Goal: Task Accomplishment & Management: Manage account settings

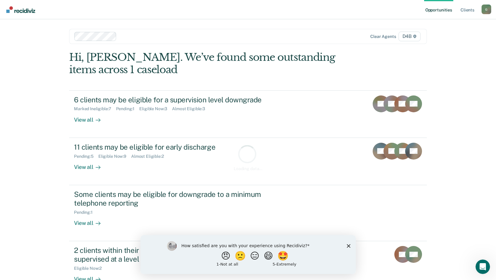
click at [350, 246] on icon "Close survey" at bounding box center [349, 246] width 4 height 4
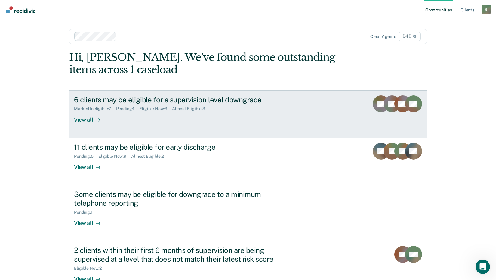
click at [217, 104] on div "Marked Ineligible : 7 Pending : 1 Eligible Now : 3 Almost Eligible : 3" at bounding box center [179, 108] width 211 height 8
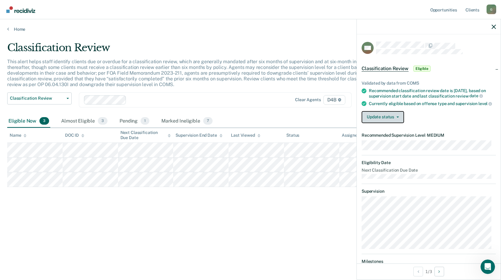
click at [370, 122] on button "Update status" at bounding box center [382, 117] width 42 height 12
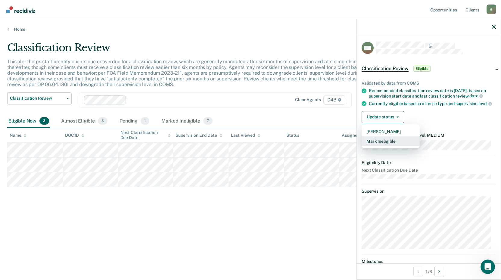
click at [372, 144] on button "Mark Ineligible" at bounding box center [390, 141] width 58 height 10
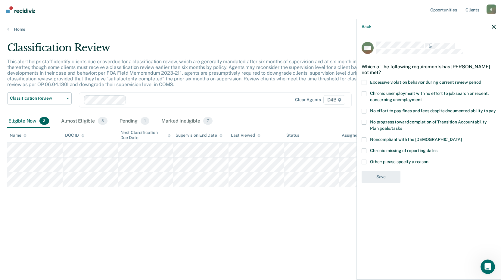
click at [359, 162] on div "MS Which of the following requirements has [PERSON_NAME] not met? Excessive vio…" at bounding box center [429, 156] width 144 height 244
click at [361, 162] on span at bounding box center [363, 161] width 5 height 5
click at [428, 159] on input "Other: please specify a reason" at bounding box center [428, 159] width 0 height 0
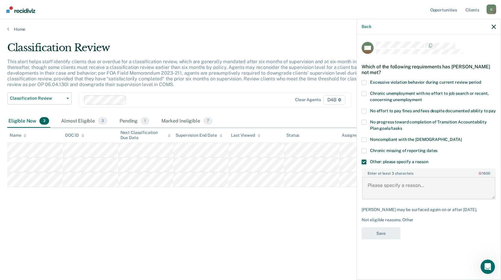
click at [375, 187] on textarea "Enter at least 3 characters 0 / 1600" at bounding box center [428, 188] width 133 height 22
type textarea "Swift and Sure recent violation s"
click at [383, 240] on button "Save" at bounding box center [380, 233] width 39 height 12
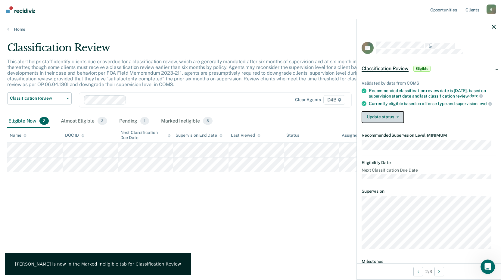
click at [380, 123] on button "Update status" at bounding box center [382, 117] width 42 height 12
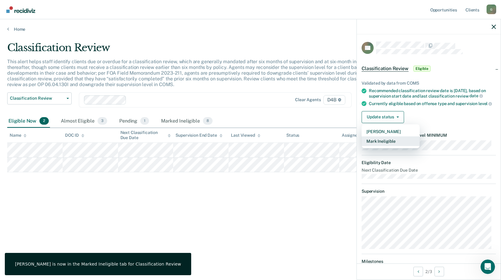
click at [380, 146] on button "Mark Ineligible" at bounding box center [390, 141] width 58 height 10
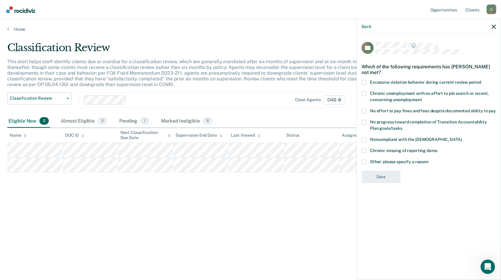
click at [362, 160] on span at bounding box center [363, 161] width 5 height 5
click at [428, 159] on input "Other: please specify a reason" at bounding box center [428, 159] width 0 height 0
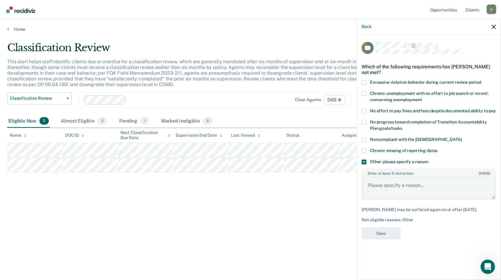
click at [382, 190] on textarea "Enter at least 3 characters 0 / 1600" at bounding box center [428, 188] width 133 height 22
type textarea "Mental Health Court not eligible for decrease"
click at [371, 231] on button "Save" at bounding box center [380, 233] width 39 height 12
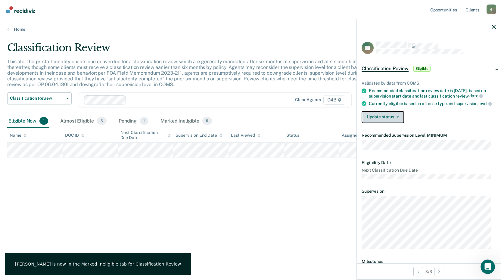
click at [385, 121] on button "Update status" at bounding box center [382, 117] width 42 height 12
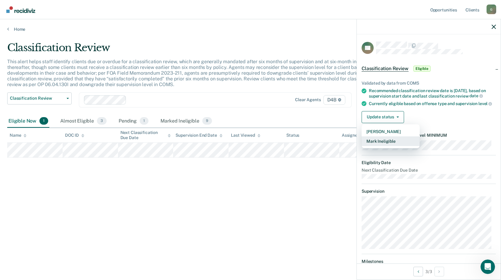
click at [387, 144] on button "Mark Ineligible" at bounding box center [390, 141] width 58 height 10
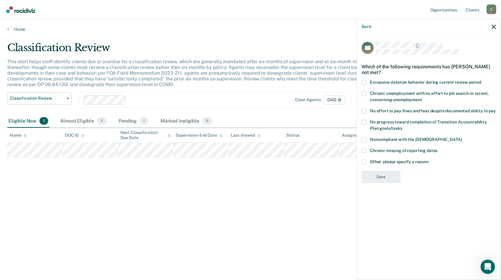
click at [366, 137] on span at bounding box center [363, 139] width 5 height 5
click at [461, 137] on input "Noncompliant with the [DEMOGRAPHIC_DATA]" at bounding box center [461, 137] width 0 height 0
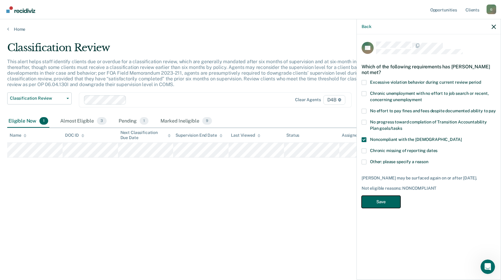
click at [377, 200] on button "Save" at bounding box center [380, 202] width 39 height 12
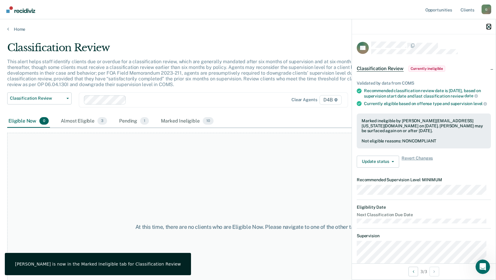
click at [489, 28] on icon "button" at bounding box center [489, 27] width 4 height 4
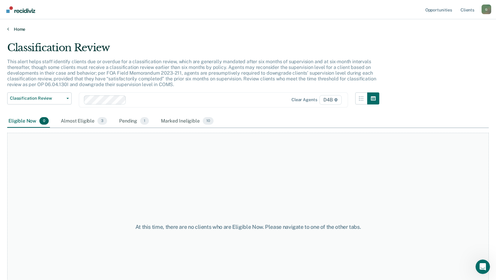
click at [14, 28] on link "Home" at bounding box center [248, 28] width 482 height 5
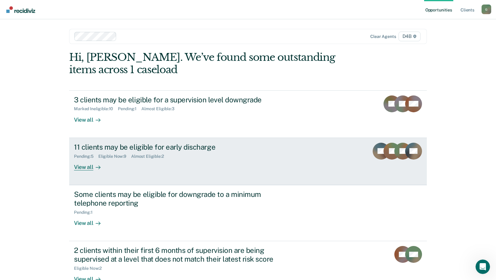
click at [123, 148] on div "11 clients may be eligible for early discharge" at bounding box center [179, 147] width 211 height 9
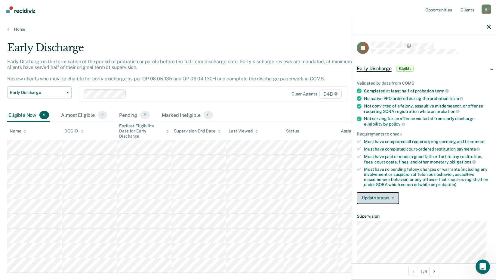
click at [383, 199] on button "Update status" at bounding box center [378, 198] width 42 height 12
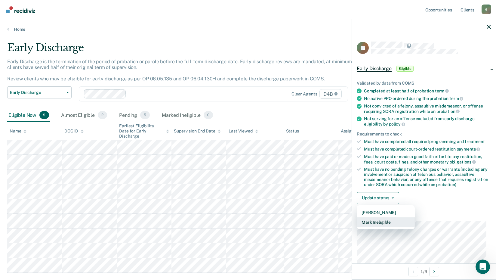
click at [381, 222] on button "Mark Ineligible" at bounding box center [386, 222] width 58 height 10
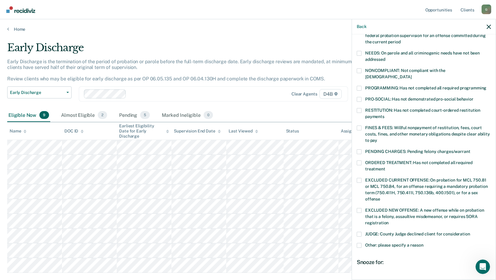
scroll to position [90, 0]
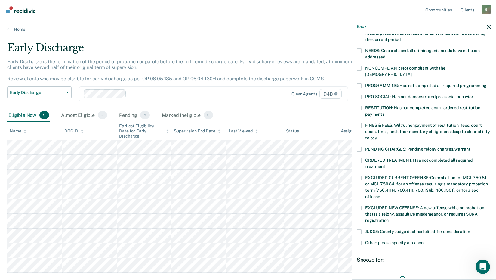
click at [359, 240] on span at bounding box center [359, 242] width 5 height 5
click at [424, 240] on input "Other: please specify a reason" at bounding box center [424, 240] width 0 height 0
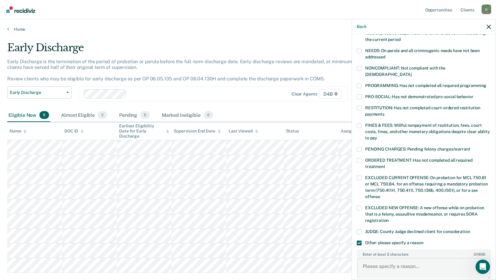
click at [370, 259] on textarea "Enter at least 3 characters 0 / 1600" at bounding box center [423, 269] width 133 height 22
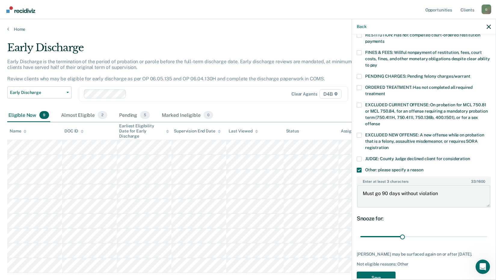
scroll to position [172, 0]
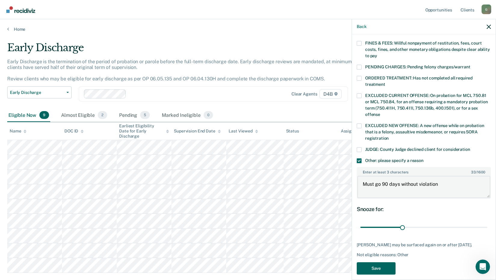
type textarea "Must go 90 days without violation"
click at [366, 262] on button "Save" at bounding box center [376, 268] width 39 height 12
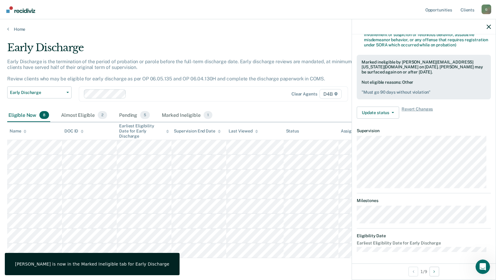
scroll to position [73, 0]
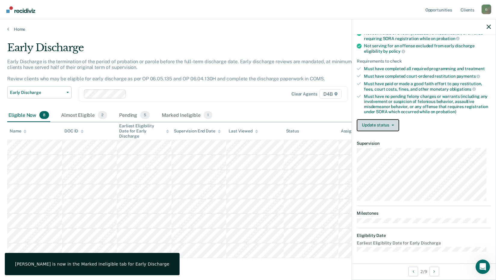
click at [380, 128] on button "Update status" at bounding box center [378, 125] width 42 height 12
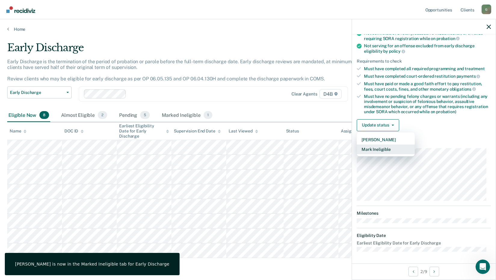
click at [376, 147] on button "Mark Ineligible" at bounding box center [386, 149] width 58 height 10
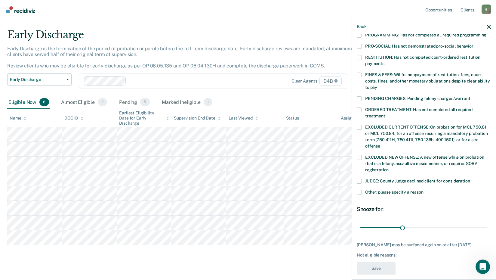
scroll to position [18, 0]
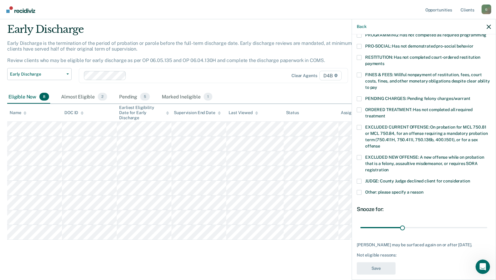
click at [487, 27] on div "Back" at bounding box center [424, 26] width 144 height 15
click at [489, 26] on icon "button" at bounding box center [489, 27] width 4 height 4
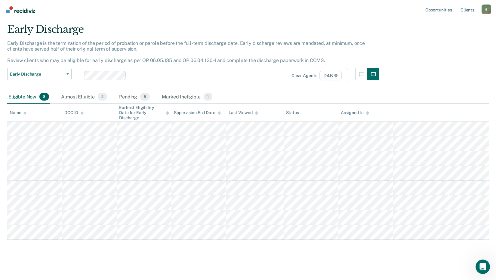
scroll to position [73, 0]
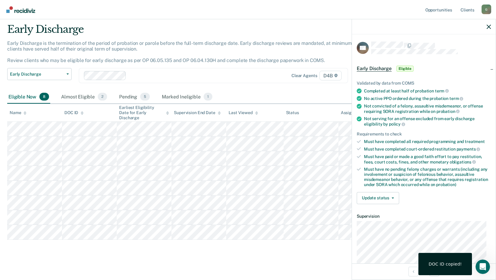
click at [373, 69] on span "Early Discharge" at bounding box center [374, 69] width 35 height 6
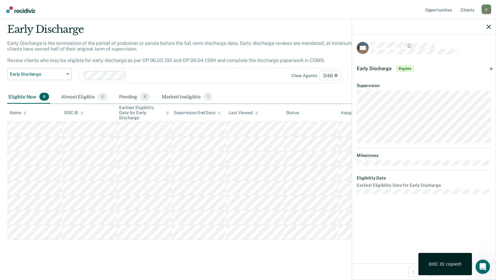
click at [373, 69] on span "Early Discharge" at bounding box center [374, 69] width 35 height 6
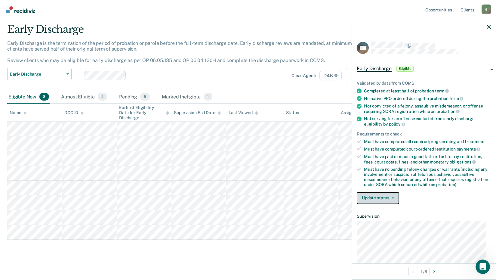
click at [379, 199] on button "Update status" at bounding box center [378, 198] width 42 height 12
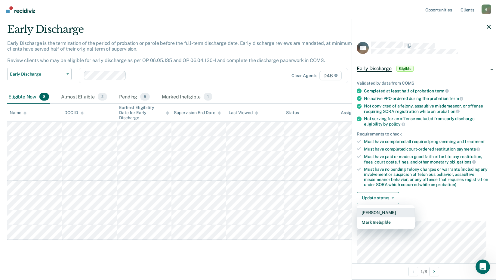
click at [373, 213] on button "[PERSON_NAME]" at bounding box center [386, 213] width 58 height 10
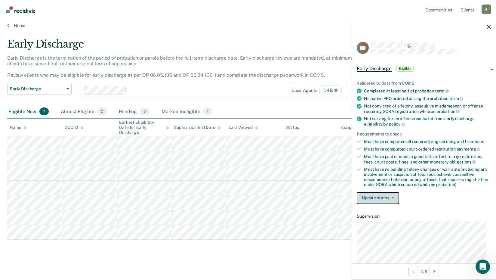
click at [372, 197] on button "Update status" at bounding box center [378, 198] width 42 height 12
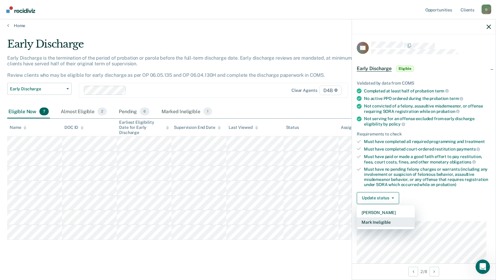
click at [371, 221] on button "Mark Ineligible" at bounding box center [386, 222] width 58 height 10
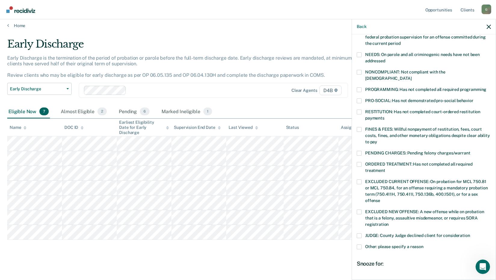
scroll to position [90, 0]
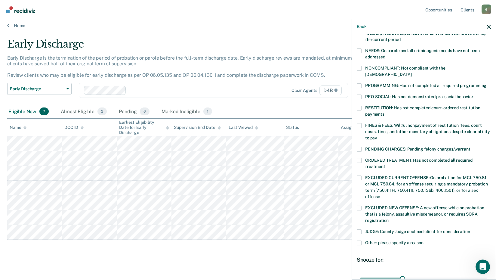
click at [357, 69] on div "CS Which of the following requirements has [PERSON_NAME] not met? [MEDICAL_DATA…" at bounding box center [424, 156] width 144 height 244
click at [357, 66] on span at bounding box center [359, 68] width 5 height 5
click at [412, 72] on input "NONCOMPLIANT: Not compliant with the [DEMOGRAPHIC_DATA]" at bounding box center [412, 72] width 0 height 0
click at [362, 83] on label "PROGRAMMING: Has not completed all required programming" at bounding box center [424, 86] width 134 height 6
click at [487, 83] on input "PROGRAMMING: Has not completed all required programming" at bounding box center [487, 83] width 0 height 0
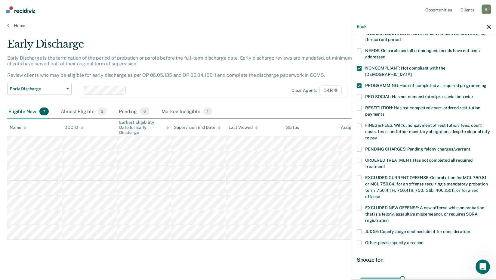
click at [362, 94] on label "PRO-SOCIAL: Has not demonstrated pro-social behavior" at bounding box center [424, 97] width 134 height 6
click at [474, 94] on input "PRO-SOCIAL: Has not demonstrated pro-social behavior" at bounding box center [474, 94] width 0 height 0
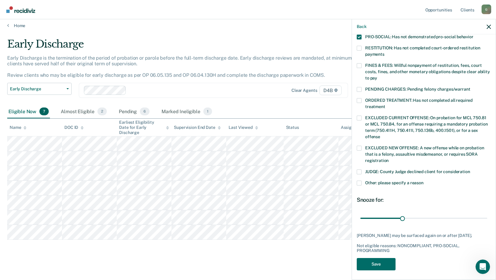
scroll to position [150, 0]
click at [380, 261] on button "Save" at bounding box center [376, 264] width 39 height 12
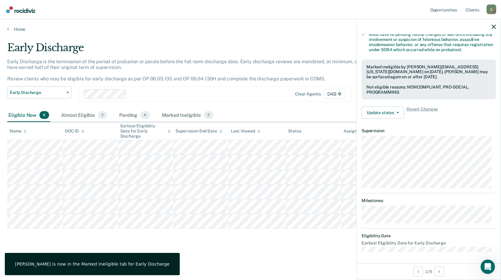
scroll to position [73, 0]
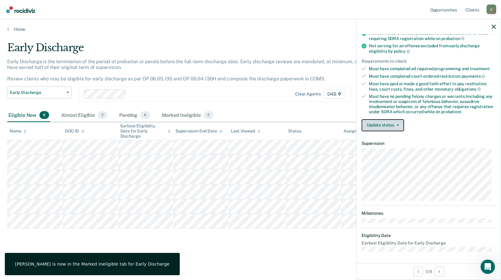
click at [386, 126] on button "Update status" at bounding box center [382, 125] width 42 height 12
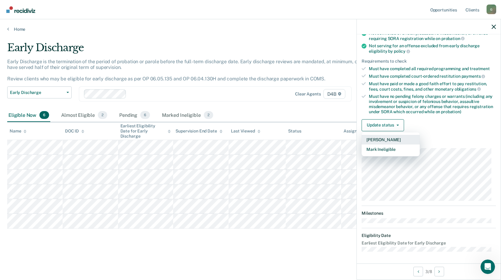
click at [385, 140] on button "[PERSON_NAME]" at bounding box center [390, 140] width 58 height 10
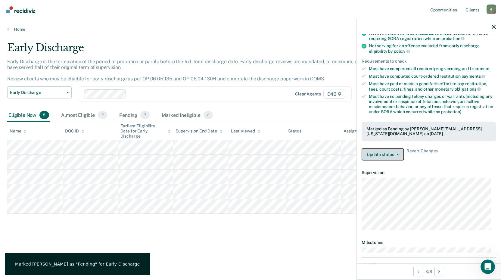
click at [381, 152] on button "Update status" at bounding box center [382, 154] width 42 height 12
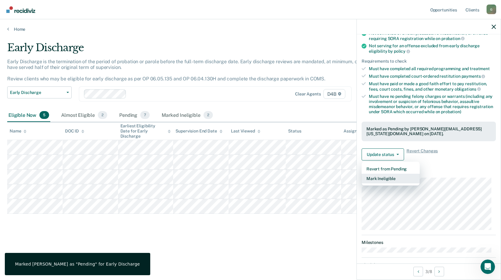
click at [382, 175] on button "Mark Ineligible" at bounding box center [390, 179] width 58 height 10
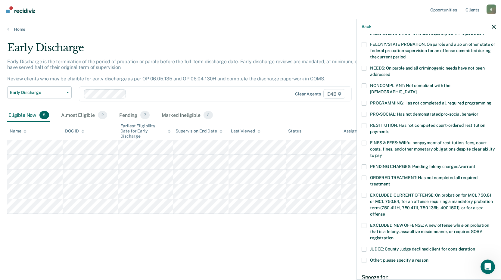
click at [363, 251] on div "DK Which of the following requirements has [PERSON_NAME] not met? [MEDICAL_DATA…" at bounding box center [428, 157] width 134 height 377
click at [364, 258] on span at bounding box center [363, 260] width 5 height 5
click at [428, 258] on input "Other: please specify a reason" at bounding box center [428, 258] width 0 height 0
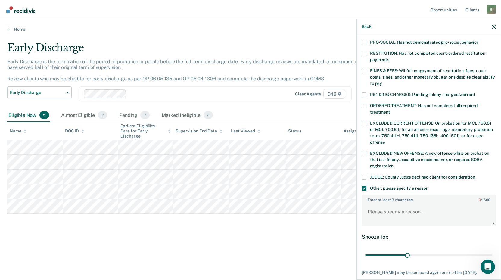
scroll to position [163, 0]
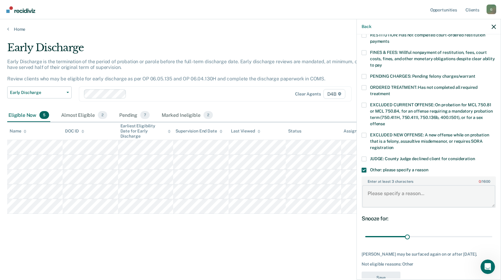
click at [397, 190] on textarea "Enter at least 3 characters 0 / 1600" at bounding box center [428, 196] width 133 height 22
type textarea "just had violation for positive PBT"
click at [386, 275] on button "Save" at bounding box center [380, 277] width 39 height 12
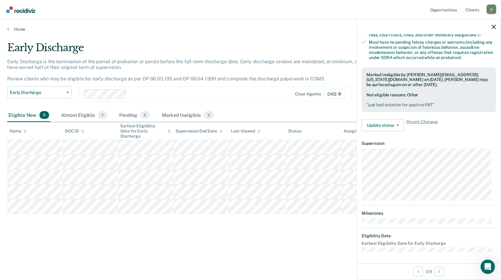
scroll to position [79, 0]
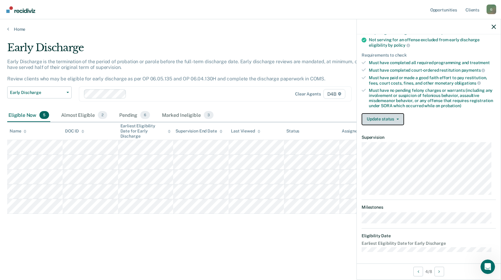
click at [385, 121] on button "Update status" at bounding box center [382, 119] width 42 height 12
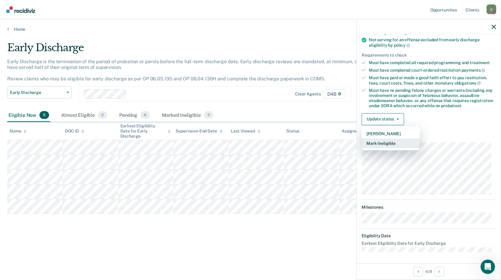
click at [386, 145] on button "Mark Ineligible" at bounding box center [390, 143] width 58 height 10
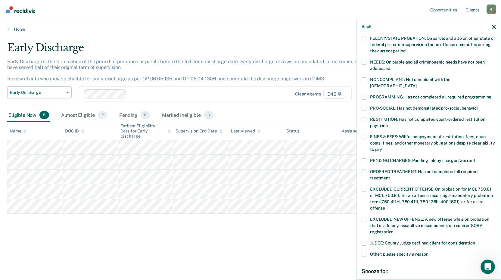
click at [363, 80] on span at bounding box center [363, 79] width 5 height 5
click at [416, 84] on input "NONCOMPLIANT: Not compliant with the [DEMOGRAPHIC_DATA]" at bounding box center [416, 84] width 0 height 0
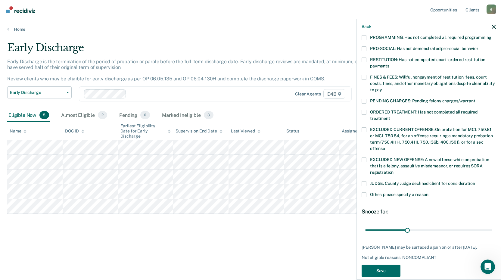
scroll to position [139, 0]
click at [383, 264] on button "Save" at bounding box center [380, 270] width 39 height 12
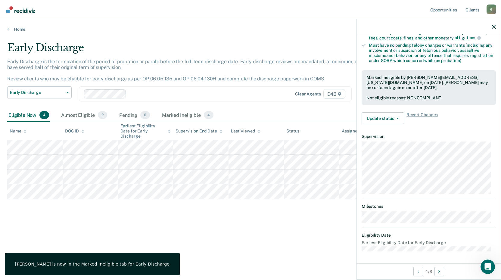
scroll to position [79, 0]
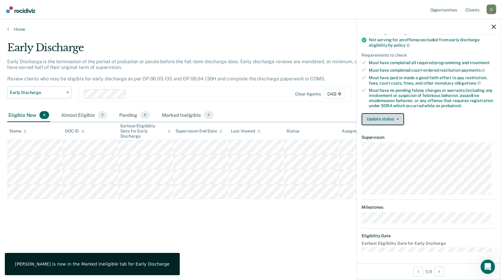
click at [379, 121] on button "Update status" at bounding box center [382, 119] width 42 height 12
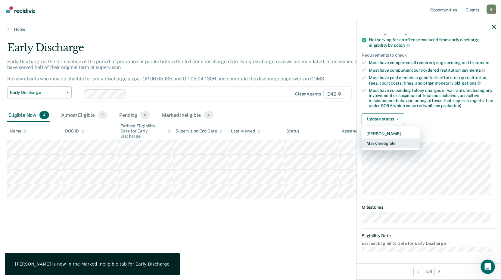
click at [378, 143] on button "Mark Ineligible" at bounding box center [390, 143] width 58 height 10
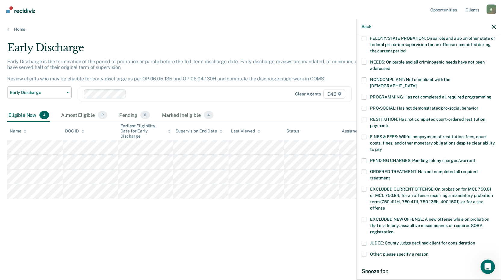
click at [368, 252] on label "Other: please specify a reason" at bounding box center [428, 255] width 134 height 6
click at [428, 252] on input "Other: please specify a reason" at bounding box center [428, 252] width 0 height 0
click at [382, 272] on textarea "Enter at least 3 characters 0 / 1600" at bounding box center [428, 280] width 133 height 22
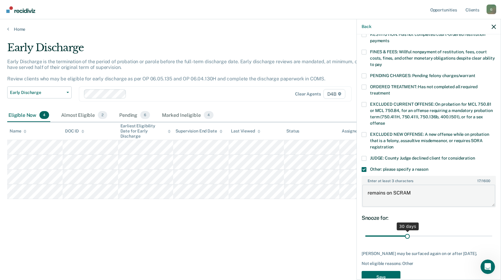
scroll to position [172, 0]
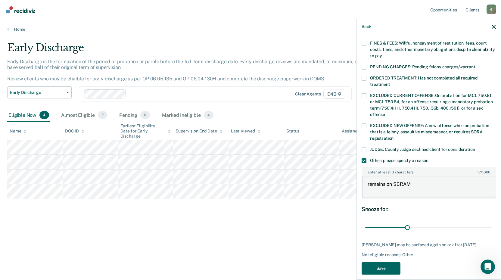
type textarea "remains on SCRAM"
click at [389, 262] on button "Save" at bounding box center [380, 268] width 39 height 12
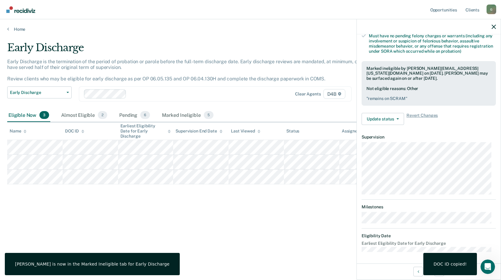
scroll to position [85, 0]
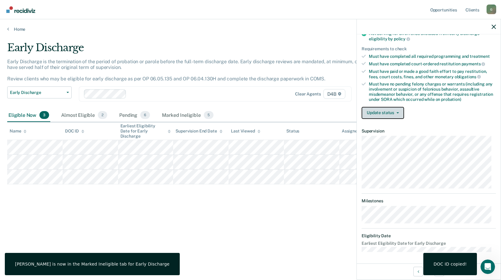
click at [381, 113] on button "Update status" at bounding box center [382, 113] width 42 height 12
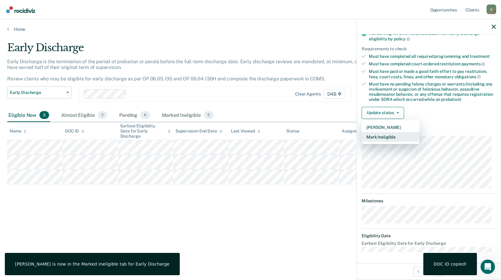
click at [379, 138] on button "Mark Ineligible" at bounding box center [390, 137] width 58 height 10
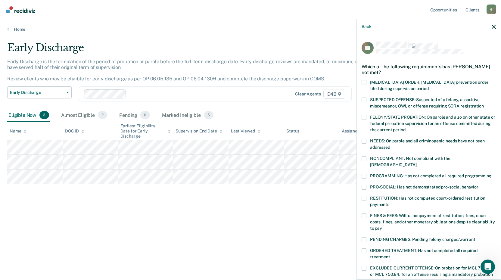
scroll to position [90, 0]
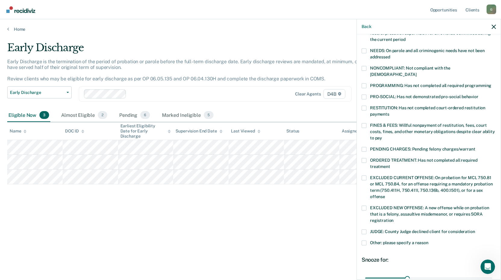
click at [365, 240] on span at bounding box center [363, 242] width 5 height 5
click at [428, 240] on input "Other: please specify a reason" at bounding box center [428, 240] width 0 height 0
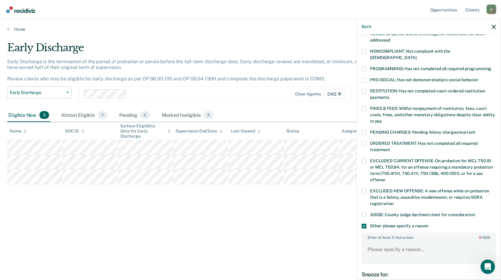
scroll to position [120, 0]
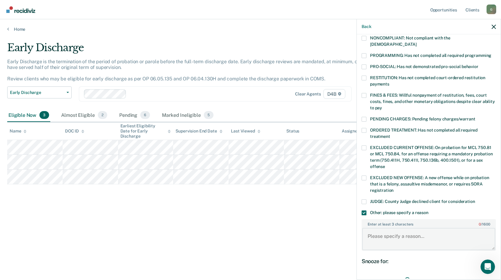
click at [378, 234] on textarea "Enter at least 3 characters 0 / 1600" at bounding box center [428, 239] width 133 height 22
drag, startPoint x: 468, startPoint y: 231, endPoint x: 471, endPoint y: 231, distance: 3.1
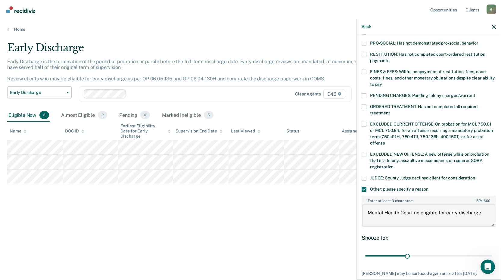
scroll to position [172, 0]
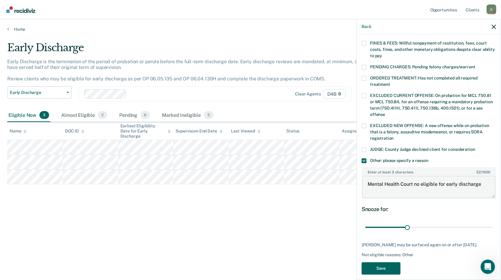
type textarea "Mental Health Court no eligible for early discharge"
click at [388, 262] on button "Save" at bounding box center [380, 268] width 39 height 12
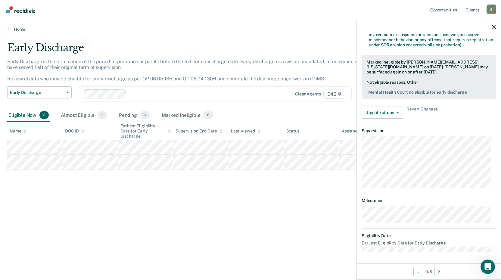
scroll to position [79, 0]
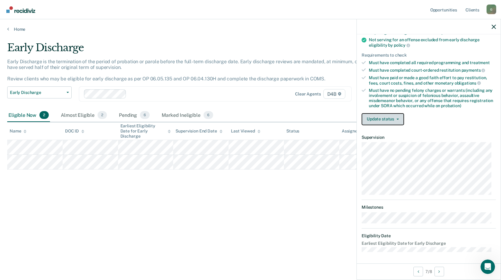
click at [373, 120] on button "Update status" at bounding box center [382, 119] width 42 height 12
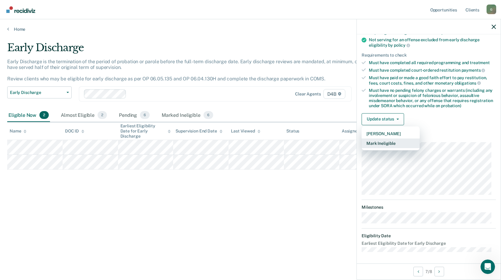
click at [370, 144] on button "Mark Ineligible" at bounding box center [390, 143] width 58 height 10
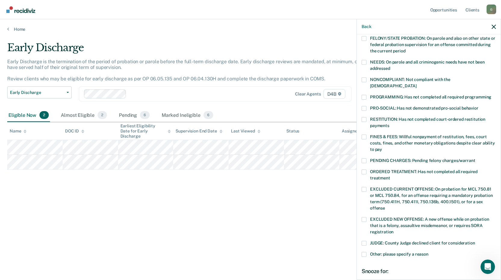
scroll to position [0, 0]
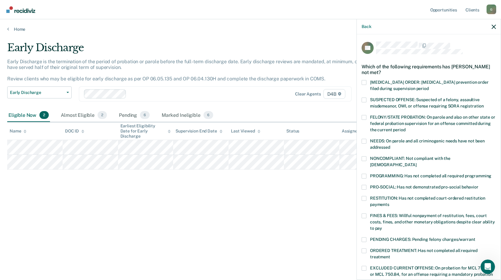
click at [364, 141] on span at bounding box center [363, 141] width 5 height 5
click at [390, 145] on input "NEEDS: On parole and all criminogenic needs have not been addressed" at bounding box center [390, 145] width 0 height 0
click at [365, 157] on div "AS Which of the following requirements has [PERSON_NAME] not met? [MEDICAL_DATA…" at bounding box center [428, 230] width 134 height 377
click at [364, 161] on label "NONCOMPLIANT: Not compliant with the [DEMOGRAPHIC_DATA]" at bounding box center [428, 162] width 134 height 13
click at [416, 162] on input "NONCOMPLIANT: Not compliant with the [DEMOGRAPHIC_DATA]" at bounding box center [416, 162] width 0 height 0
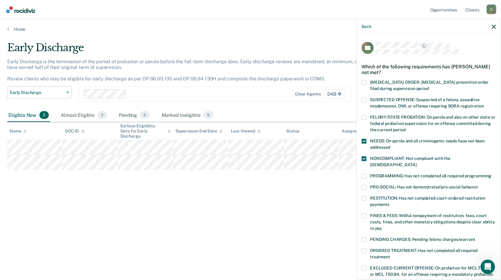
click at [364, 142] on span at bounding box center [363, 141] width 5 height 5
click at [390, 145] on input "NEEDS: On parole and all criminogenic needs have not been addressed" at bounding box center [390, 145] width 0 height 0
click at [364, 174] on span at bounding box center [363, 176] width 5 height 5
click at [491, 174] on input "PROGRAMMING: Has not completed all required programming" at bounding box center [491, 174] width 0 height 0
click at [363, 185] on span at bounding box center [363, 187] width 5 height 5
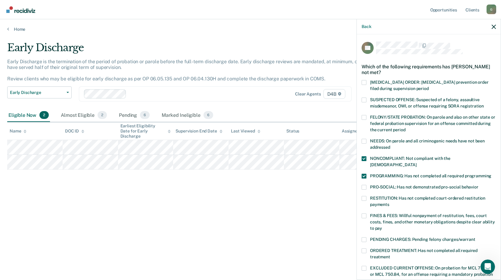
click at [478, 185] on input "PRO-SOCIAL: Has not demonstrated pro-social behavior" at bounding box center [478, 185] width 0 height 0
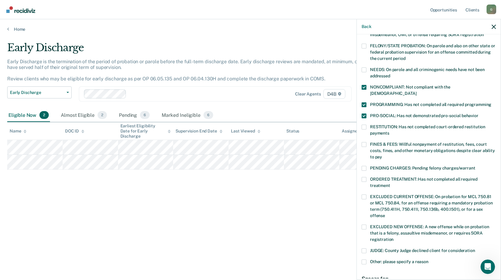
scroll to position [60, 0]
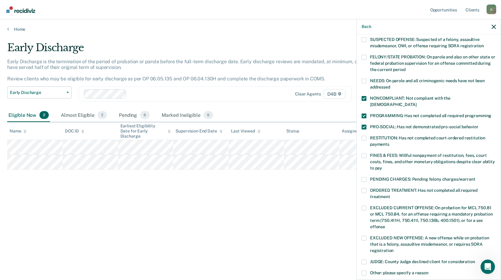
click at [367, 125] on label "PRO-SOCIAL: Has not demonstrated pro-social behavior" at bounding box center [428, 128] width 134 height 6
click at [478, 125] on input "PRO-SOCIAL: Has not demonstrated pro-social behavior" at bounding box center [478, 125] width 0 height 0
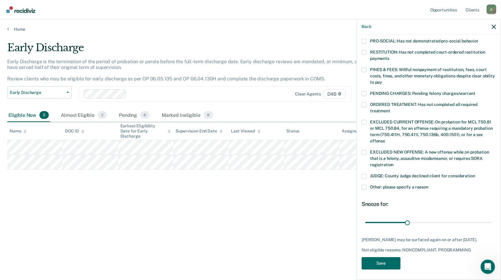
click at [365, 185] on span at bounding box center [363, 187] width 5 height 5
click at [428, 185] on input "Other: please specify a reason" at bounding box center [428, 185] width 0 height 0
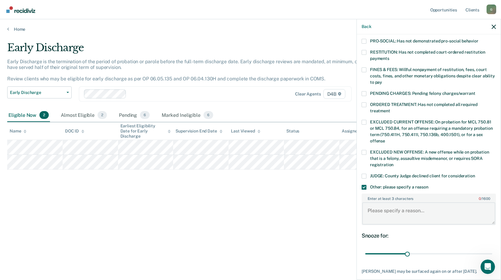
click at [387, 209] on textarea "Enter at least 3 characters 0 / 1600" at bounding box center [428, 213] width 133 height 22
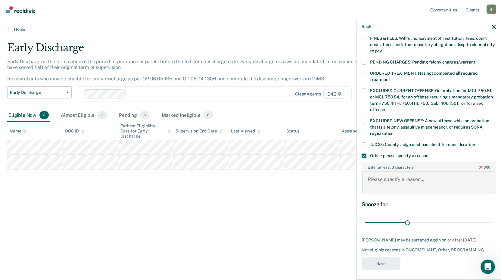
scroll to position [178, 0]
click at [385, 179] on textarea "Enter at least 3 characters 0 / 1600" at bounding box center [428, 182] width 133 height 22
type textarea "recent violation and in Swift and Sure"
click at [393, 263] on button "Save" at bounding box center [380, 263] width 39 height 12
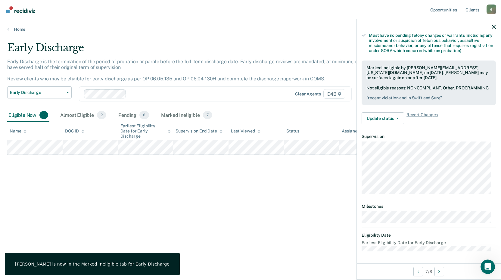
scroll to position [73, 0]
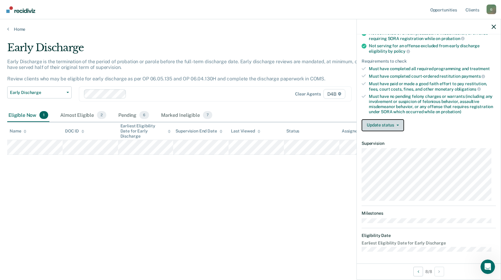
click at [380, 129] on button "Update status" at bounding box center [382, 125] width 42 height 12
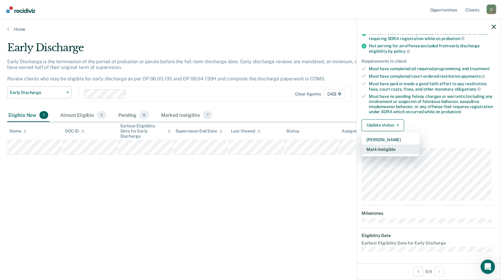
click at [376, 150] on button "Mark Ineligible" at bounding box center [390, 149] width 58 height 10
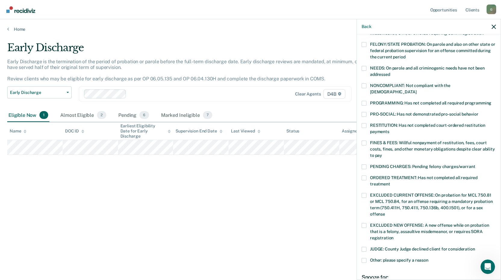
click at [365, 258] on span at bounding box center [363, 260] width 5 height 5
click at [428, 258] on input "Other: please specify a reason" at bounding box center [428, 258] width 0 height 0
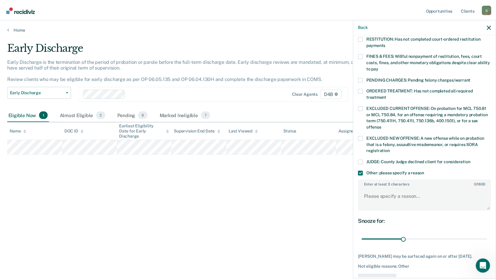
scroll to position [163, 0]
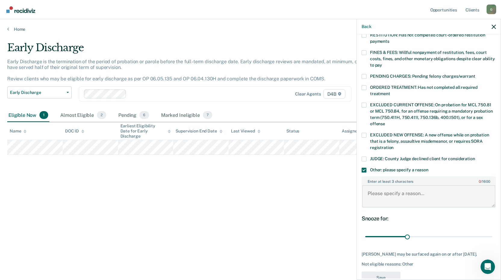
click at [398, 186] on textarea "Enter at least 3 characters 0 / 1600" at bounding box center [428, 196] width 133 height 22
type textarea "j"
type textarea "has pending TIR"
click at [385, 274] on button "Save" at bounding box center [380, 277] width 39 height 12
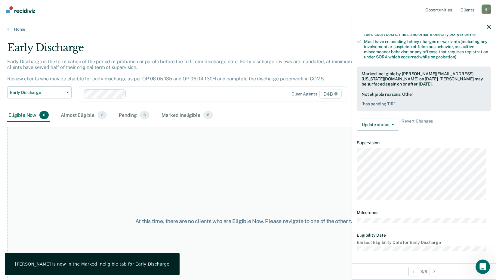
scroll to position [127, 0]
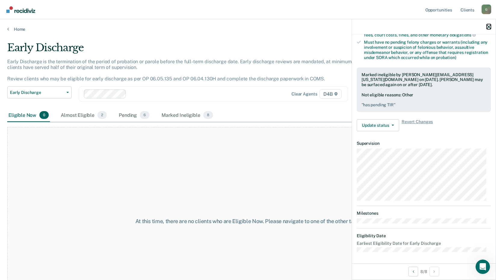
click at [488, 29] on icon "button" at bounding box center [489, 27] width 4 height 4
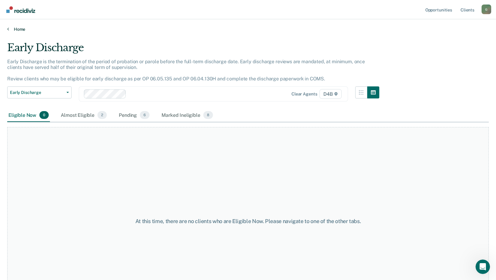
click at [17, 29] on link "Home" at bounding box center [248, 28] width 482 height 5
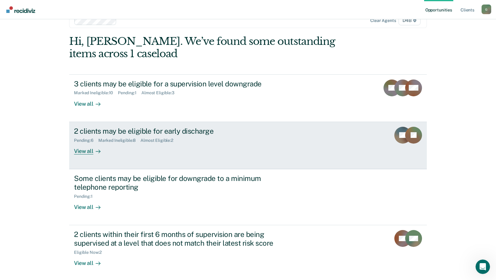
scroll to position [30, 0]
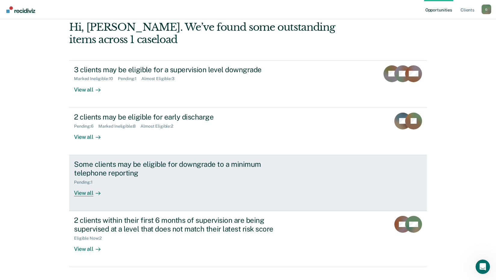
click at [119, 170] on div "Some clients may be eligible for downgrade to a minimum telephone reporting" at bounding box center [179, 168] width 211 height 17
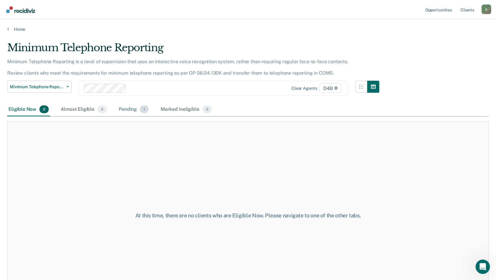
click at [126, 113] on div "Pending 1" at bounding box center [134, 109] width 32 height 13
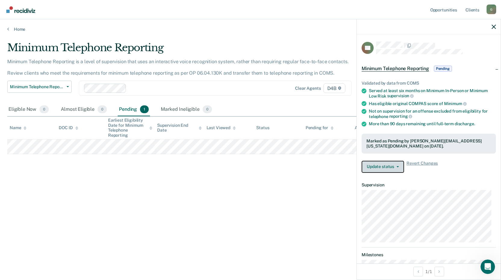
click at [380, 169] on button "Update status" at bounding box center [382, 167] width 42 height 12
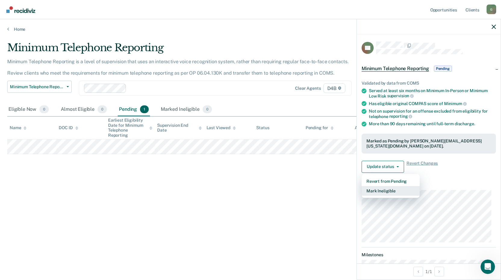
click at [380, 190] on button "Mark Ineligible" at bounding box center [390, 191] width 58 height 10
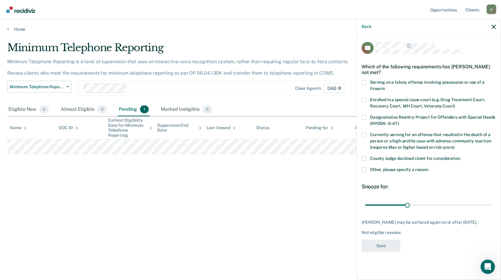
click at [364, 134] on span at bounding box center [363, 134] width 5 height 5
click at [454, 145] on input "Currently serving for an offense that resulted in the death of a person or a hi…" at bounding box center [454, 145] width 0 height 0
click at [364, 134] on span at bounding box center [363, 134] width 5 height 5
click at [454, 145] on input "Currently serving for an offense that resulted in the death of a person or a hi…" at bounding box center [454, 145] width 0 height 0
click at [366, 169] on span at bounding box center [363, 169] width 5 height 5
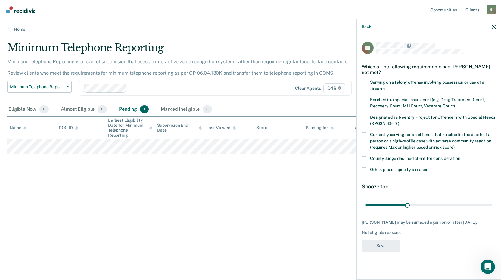
click at [428, 167] on input "Other, please specify a reason" at bounding box center [428, 167] width 0 height 0
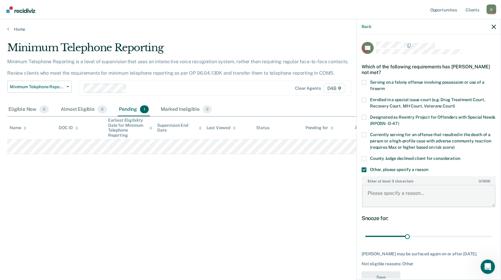
click at [376, 199] on textarea "Enter at least 3 characters 0 / 1600" at bounding box center [428, 196] width 133 height 22
type textarea "no technology and behind in payments"
click at [371, 275] on button "Save" at bounding box center [380, 277] width 39 height 12
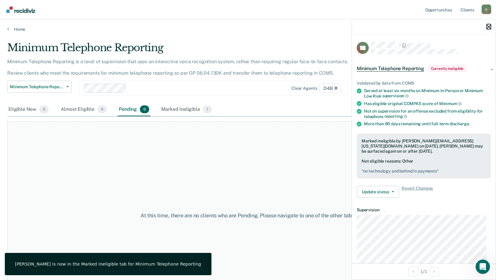
click at [488, 27] on icon "button" at bounding box center [489, 27] width 4 height 4
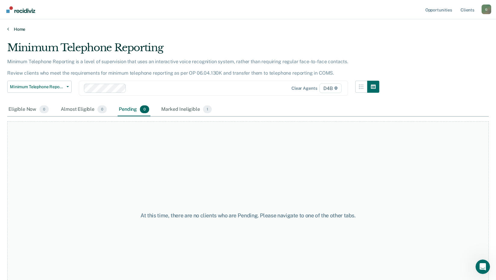
click at [25, 29] on link "Home" at bounding box center [248, 28] width 482 height 5
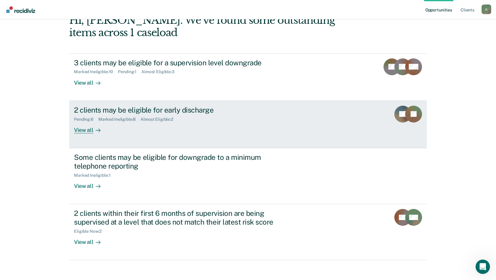
scroll to position [41, 0]
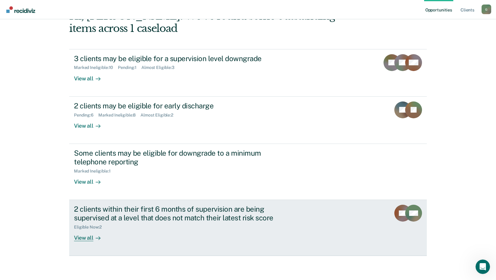
click at [113, 216] on div "2 clients within their first 6 months of supervision are being supervised at a …" at bounding box center [179, 213] width 211 height 17
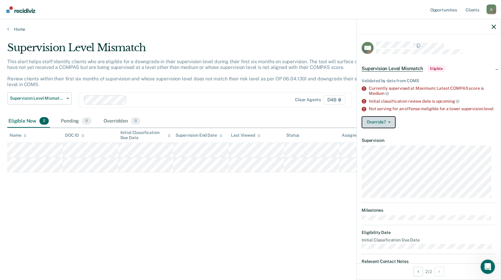
click at [375, 127] on button "Override?" at bounding box center [378, 122] width 34 height 12
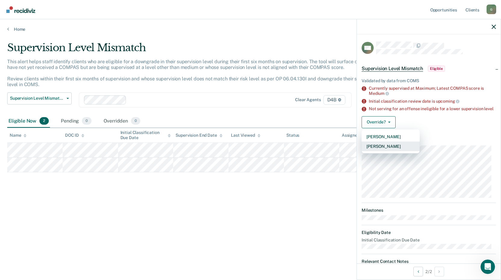
click at [376, 150] on button "[PERSON_NAME]" at bounding box center [390, 146] width 58 height 10
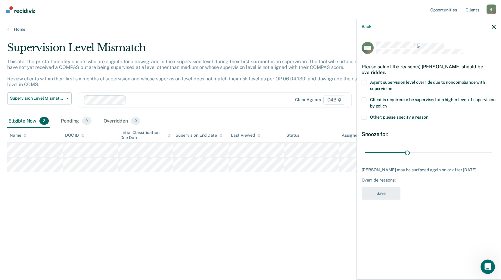
click at [365, 99] on span at bounding box center [363, 99] width 5 height 5
click at [387, 104] on input "Client is required to be supervised at a higher level of supervision by policy" at bounding box center [387, 104] width 0 height 0
click at [384, 194] on button "Save" at bounding box center [380, 193] width 39 height 12
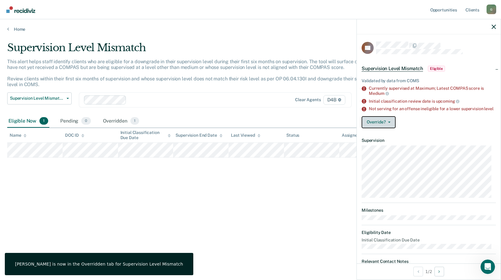
click at [381, 127] on button "Override?" at bounding box center [378, 122] width 34 height 12
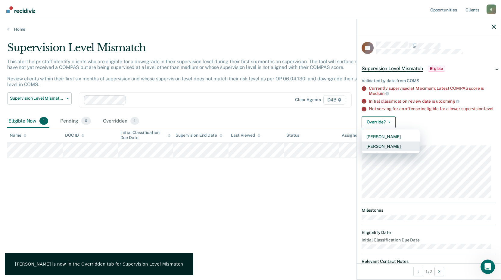
click at [384, 151] on button "[PERSON_NAME]" at bounding box center [390, 146] width 58 height 10
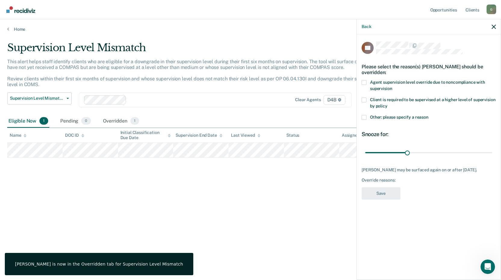
click at [364, 101] on span at bounding box center [363, 99] width 5 height 5
click at [387, 104] on input "Client is required to be supervised at a higher level of supervision by policy" at bounding box center [387, 104] width 0 height 0
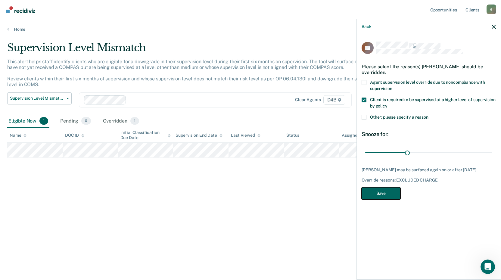
click at [385, 193] on button "Save" at bounding box center [380, 193] width 39 height 12
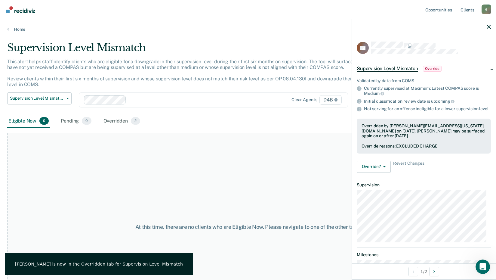
click at [277, 197] on div "At this time, there are no clients who are Eligible Now. Please navigate to one…" at bounding box center [248, 227] width 482 height 188
click at [490, 26] on icon "button" at bounding box center [489, 27] width 4 height 4
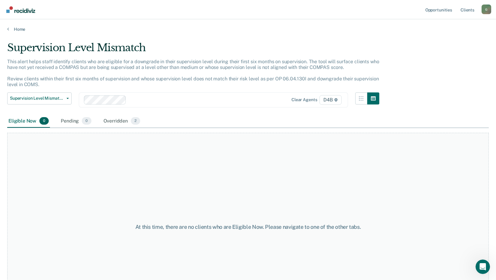
click at [16, 32] on main "Supervision Level Mismatch This alert helps staff identify clients who are elig…" at bounding box center [248, 155] width 496 height 246
click at [17, 29] on link "Home" at bounding box center [248, 28] width 482 height 5
